Goal: Find specific page/section: Find specific page/section

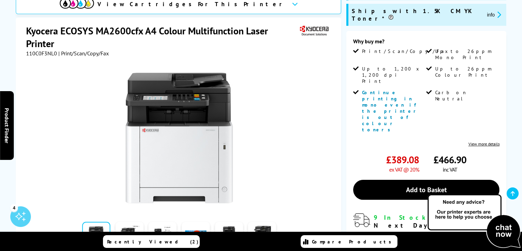
scroll to position [103, 0]
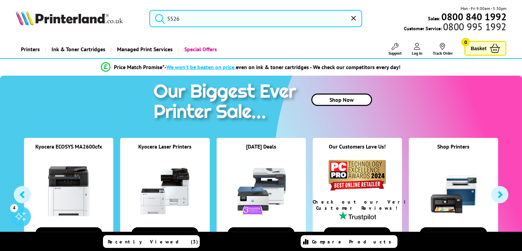
click at [192, 18] on input "5526" at bounding box center [255, 18] width 213 height 17
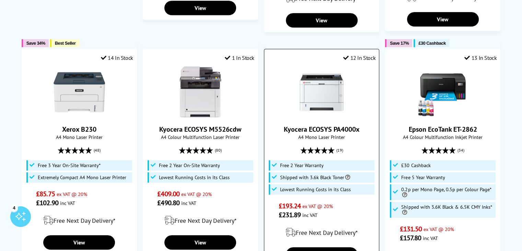
scroll to position [309, 0]
